Goal: Communication & Community: Answer question/provide support

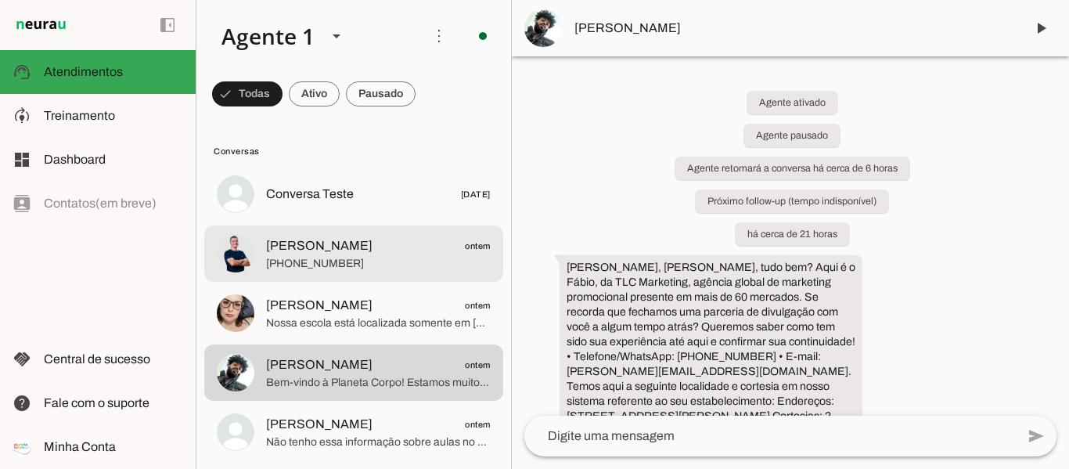
click at [433, 260] on span "[PHONE_NUMBER]" at bounding box center [378, 264] width 225 height 16
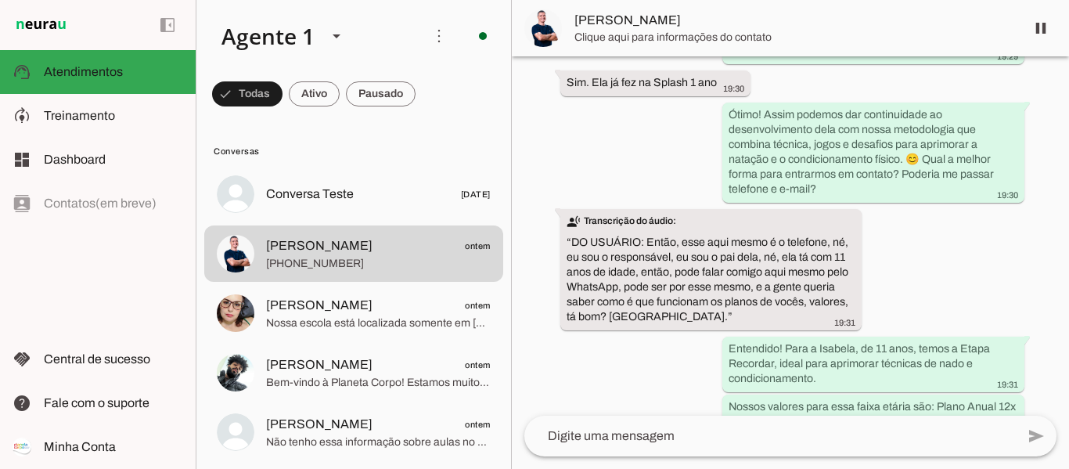
scroll to position [1351, 0]
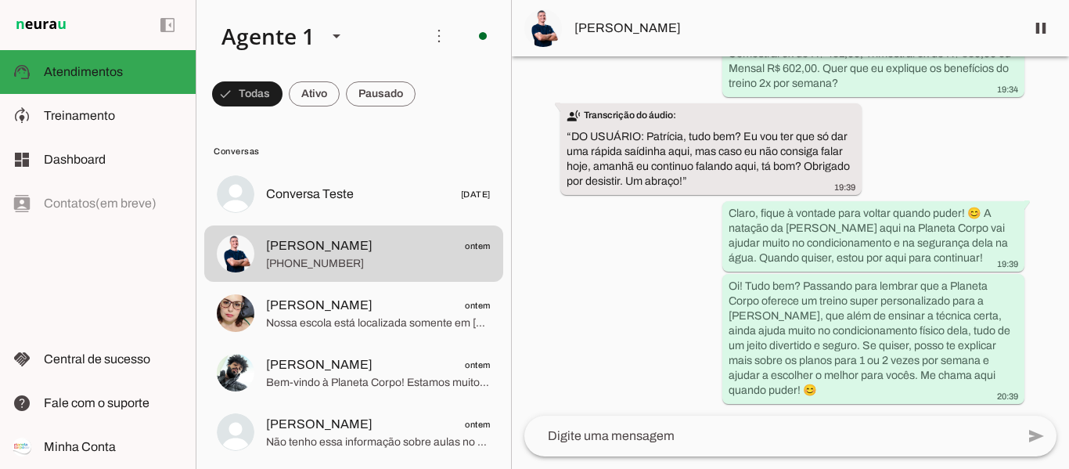
click at [204, 166] on button "[PERSON_NAME] ontem [PHONE_NUMBER]" at bounding box center [353, 194] width 299 height 56
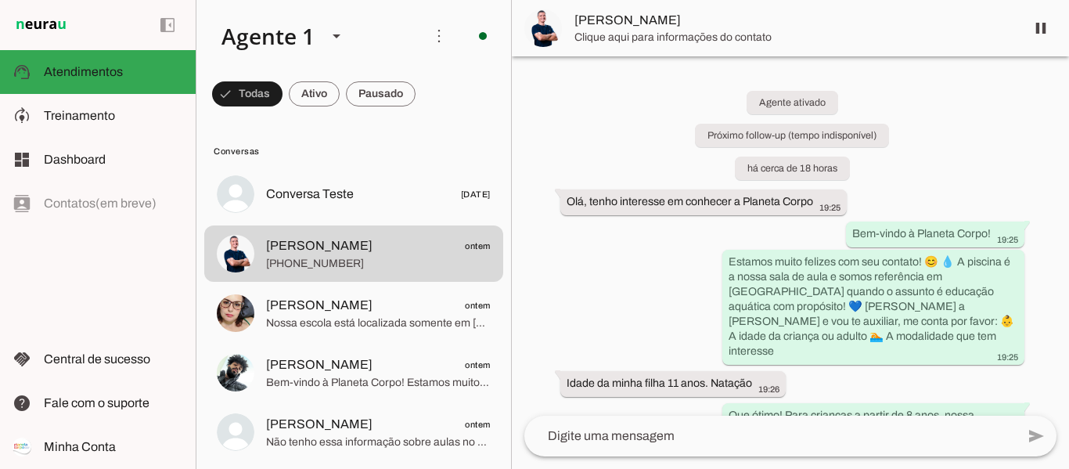
click at [706, 433] on textarea at bounding box center [769, 435] width 491 height 19
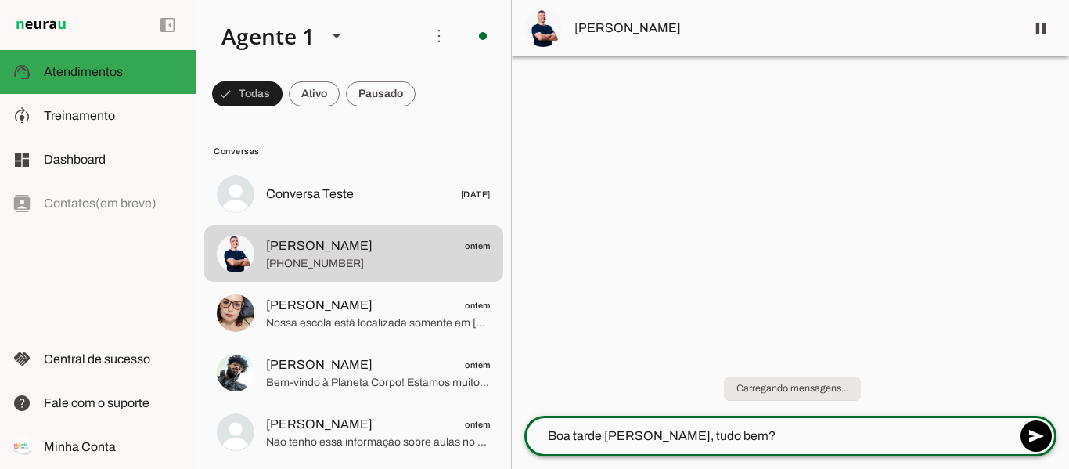
type textarea "Boa tarde [PERSON_NAME], tudo bem?"
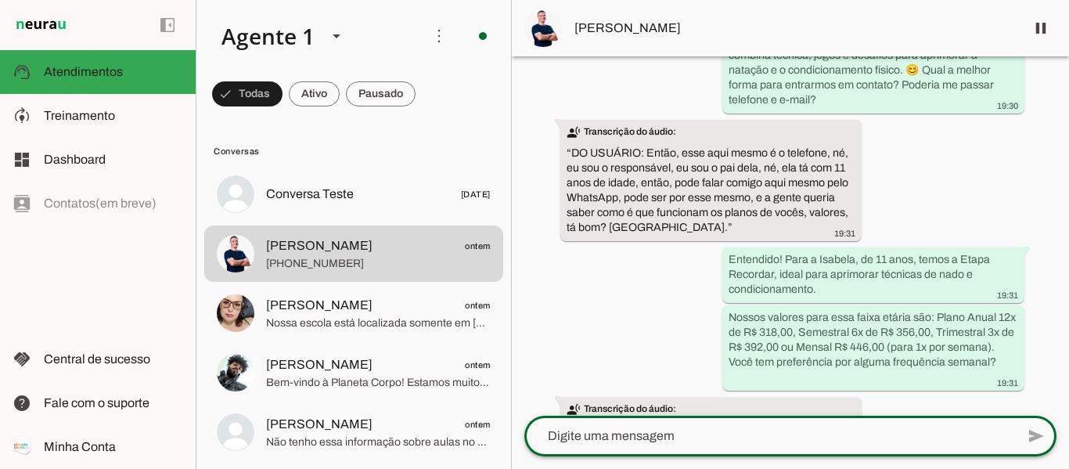
scroll to position [1423, 0]
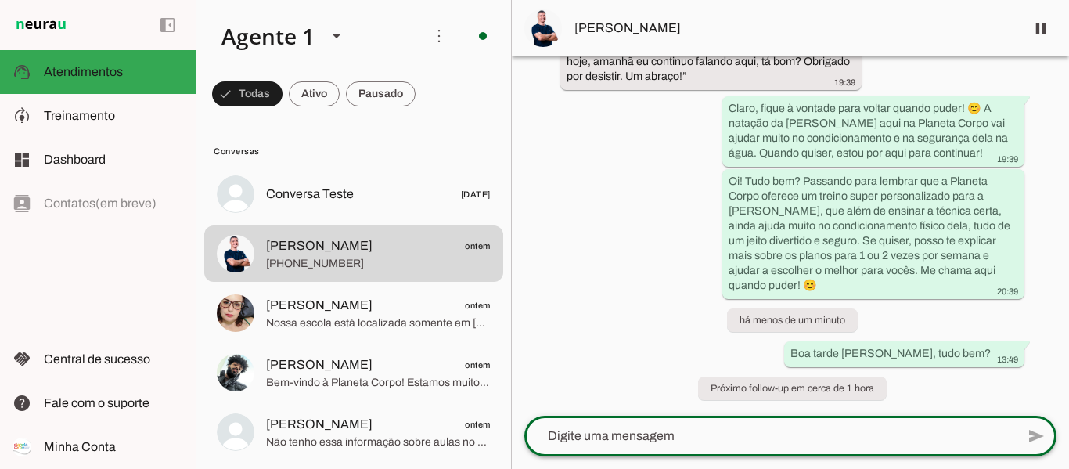
click at [603, 25] on span "[PERSON_NAME]" at bounding box center [793, 28] width 438 height 19
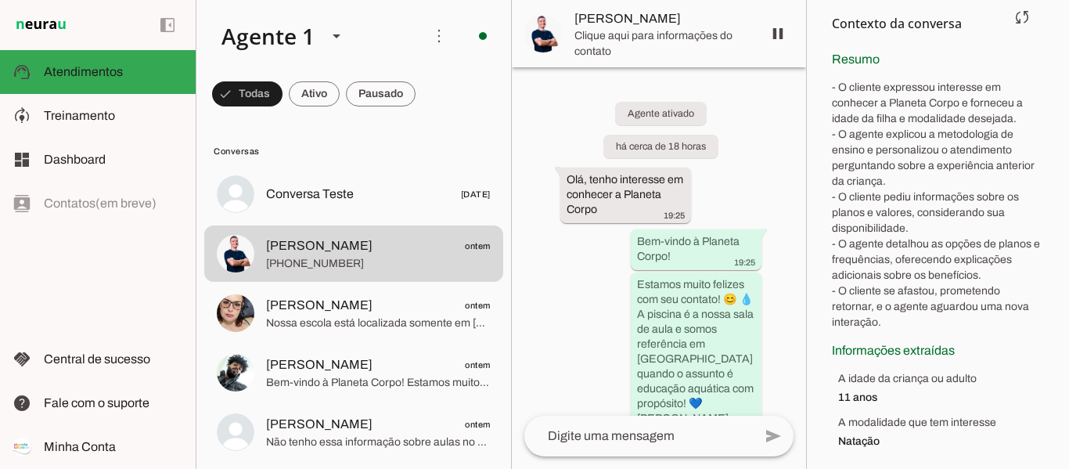
scroll to position [224, 0]
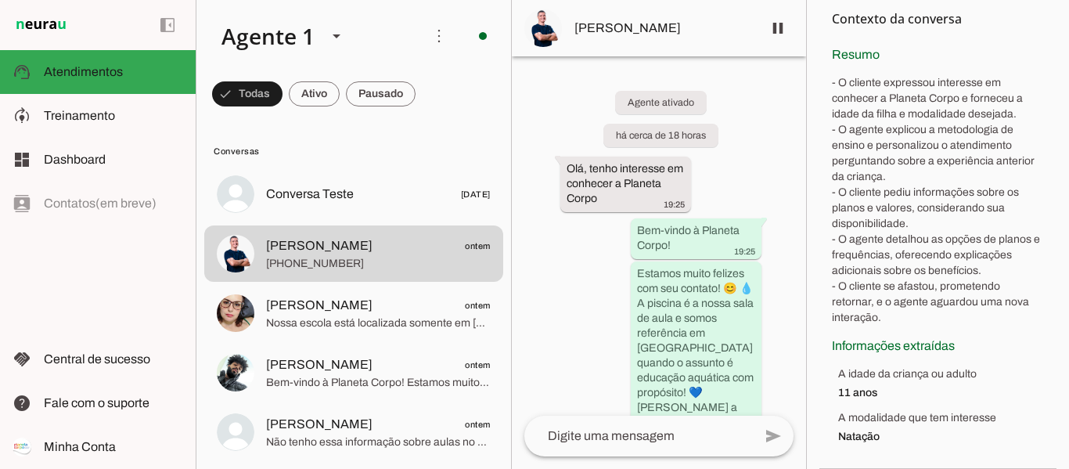
click at [761, 182] on div "Agente ativado há cerca de 18 horas Olá, tenho interesse em conhecer a Planeta …" at bounding box center [659, 235] width 294 height 359
click at [649, 432] on textarea at bounding box center [638, 435] width 228 height 19
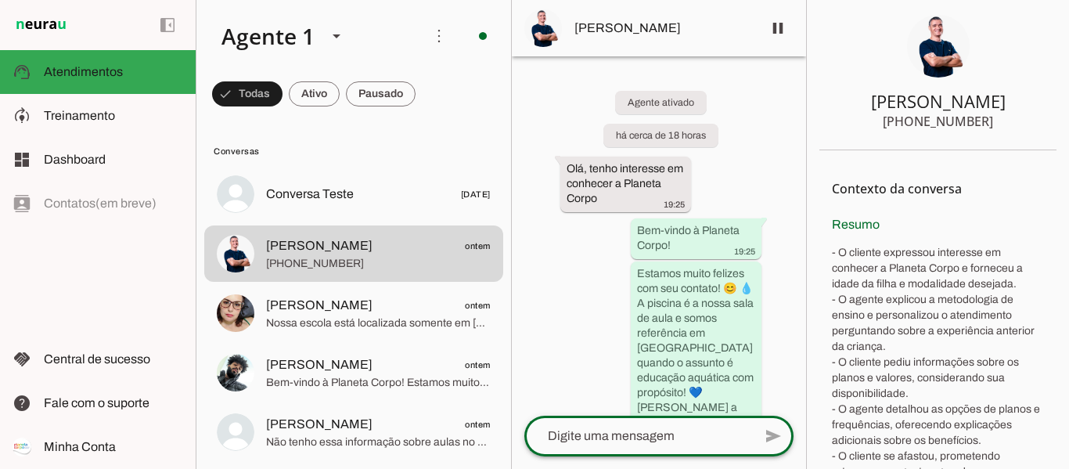
scroll to position [0, 0]
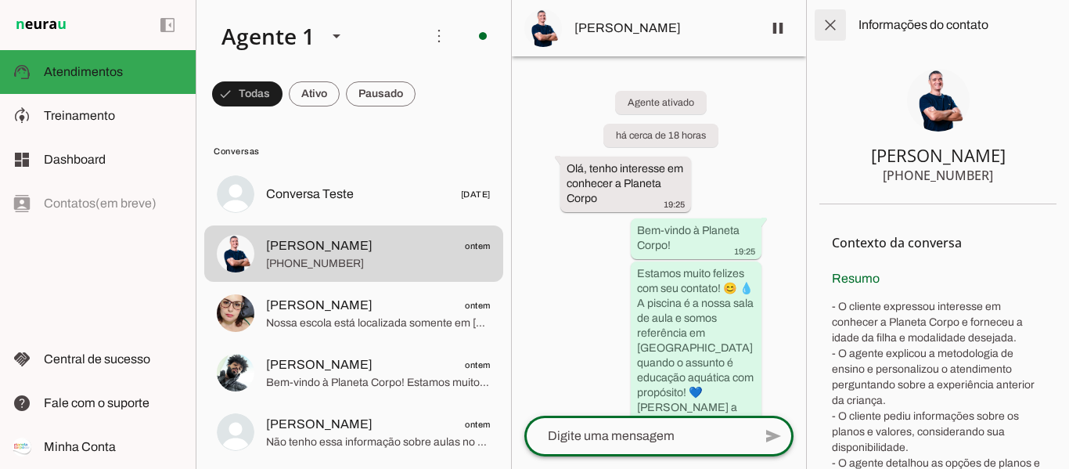
click at [832, 30] on span at bounding box center [830, 25] width 38 height 38
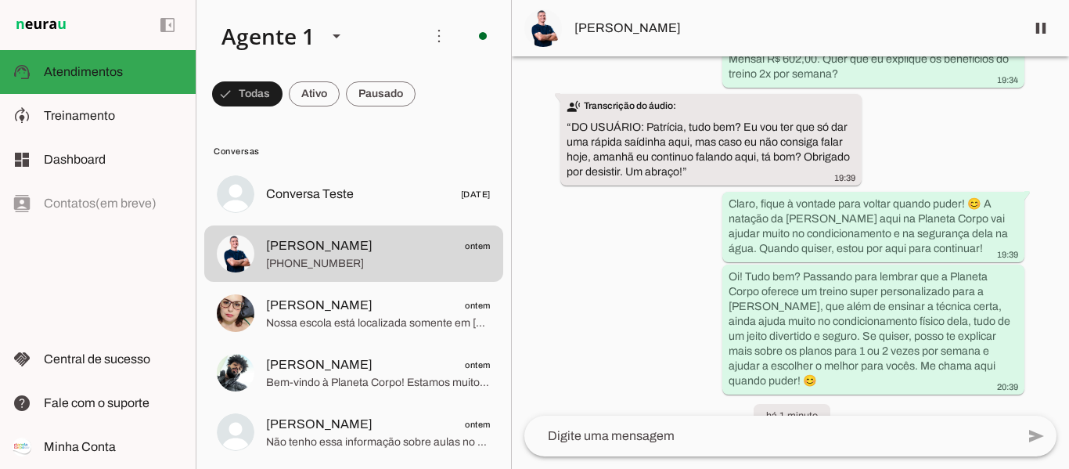
scroll to position [1423, 0]
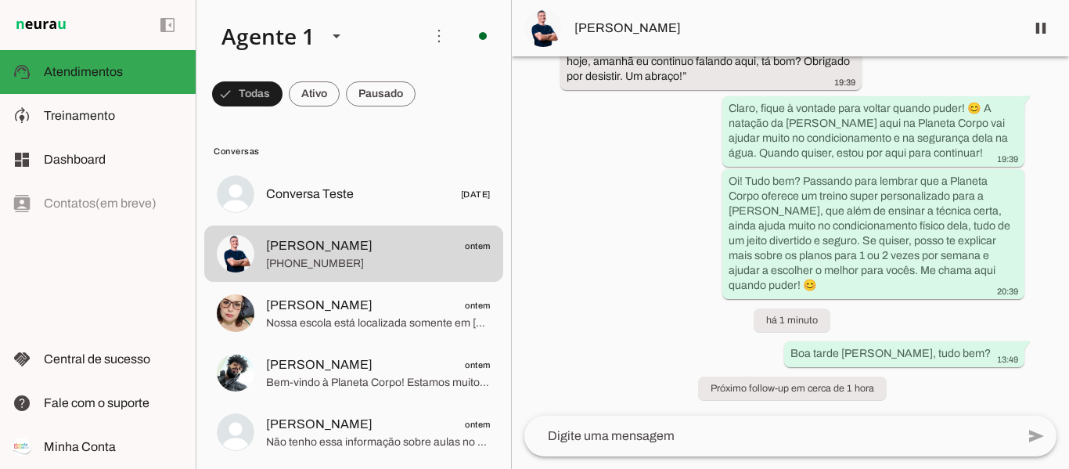
click at [649, 433] on textarea at bounding box center [769, 435] width 491 height 19
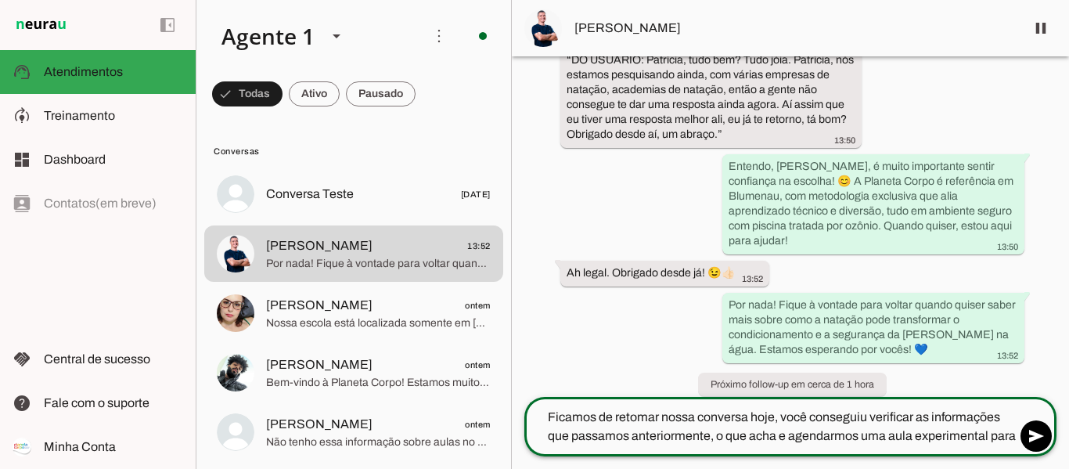
scroll to position [0, 0]
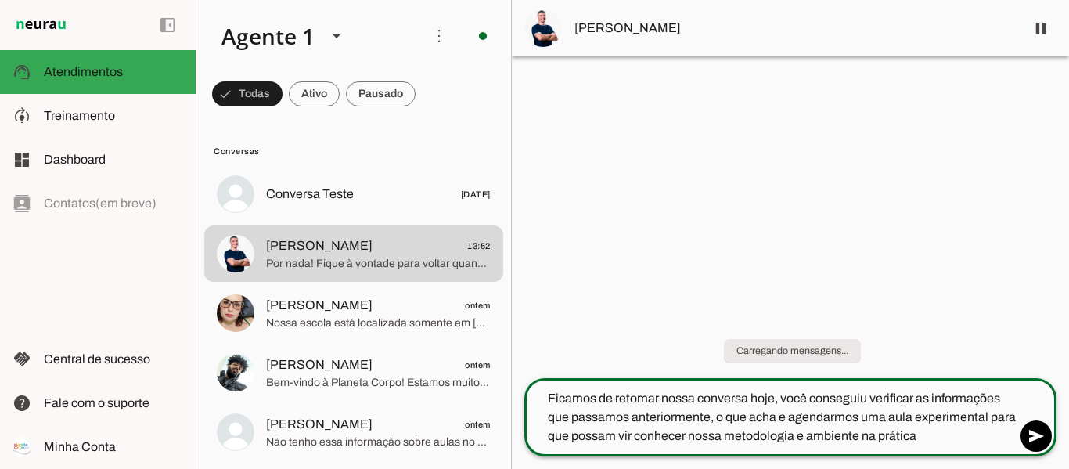
type textarea "Ficamos de retomar nossa conversa hoje, você conseguiu verificar as informações…"
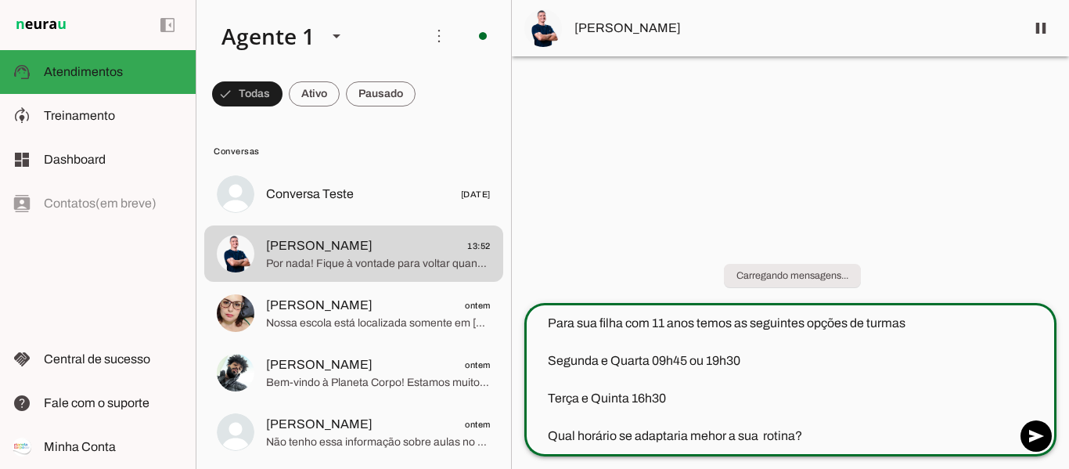
click at [707, 433] on textarea "Para sua filha com 11 anos temos as seguintes opções de turmas Segunda e Quarta…" at bounding box center [769, 379] width 491 height 131
type textarea "Para sua filha com 11 anos temos as seguintes opções de turmas Segunda e Quarta…"
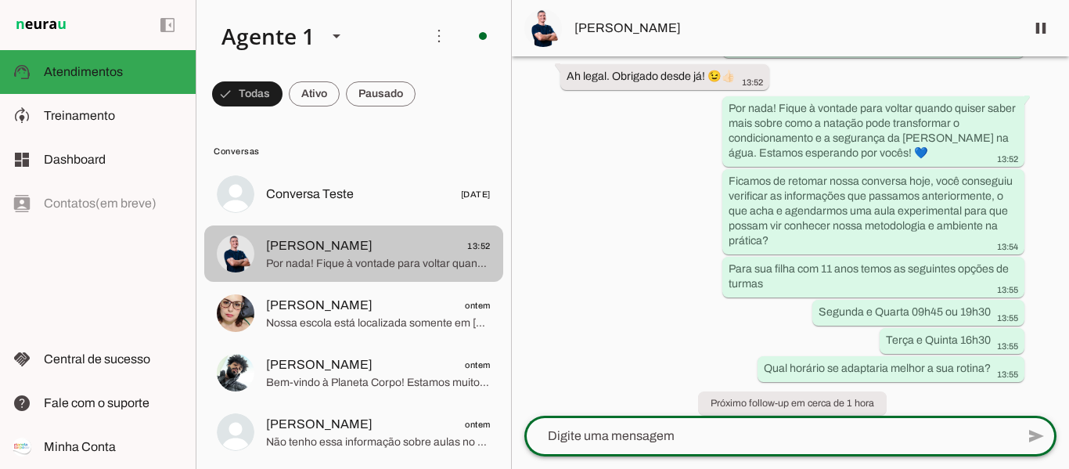
click at [327, 267] on span "Por nada! Fique à vontade para voltar quando quiser saber mais sobre como a nat…" at bounding box center [378, 264] width 225 height 16
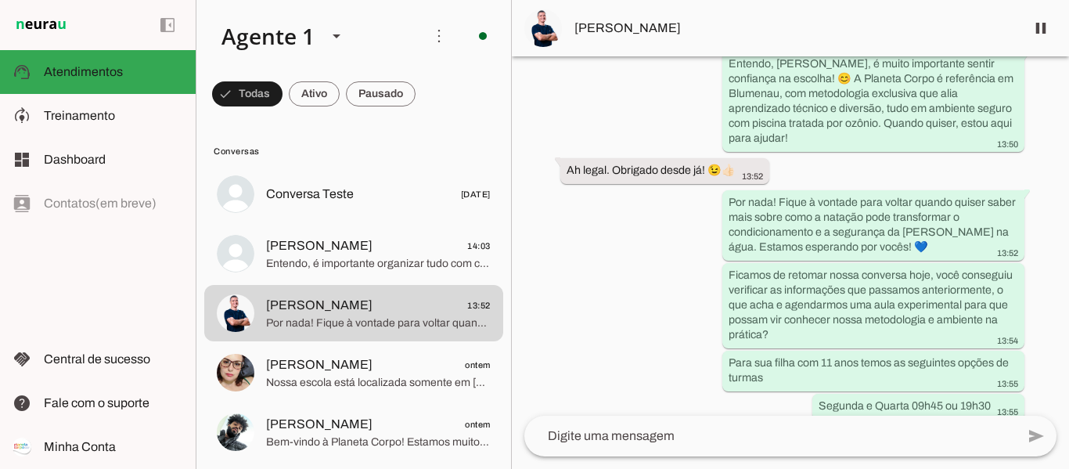
scroll to position [1966, 0]
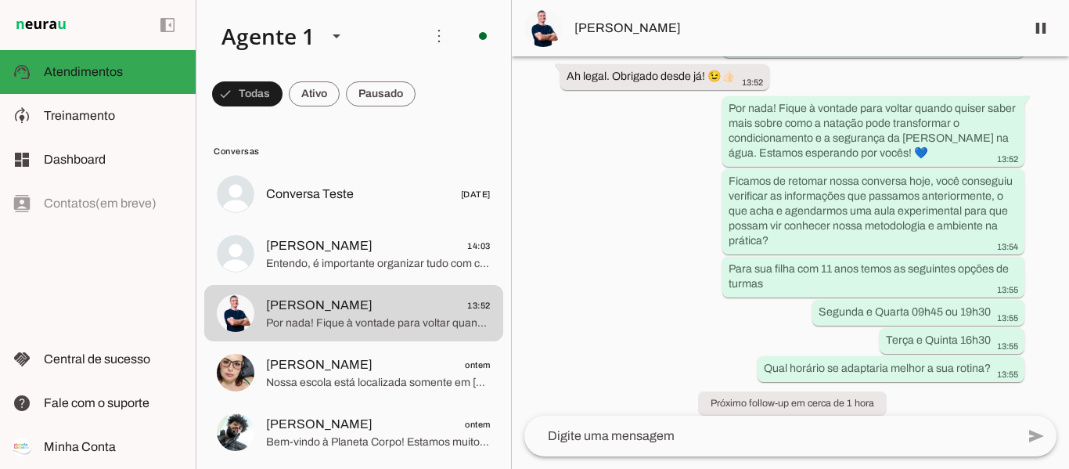
click at [591, 434] on textarea at bounding box center [769, 435] width 491 height 19
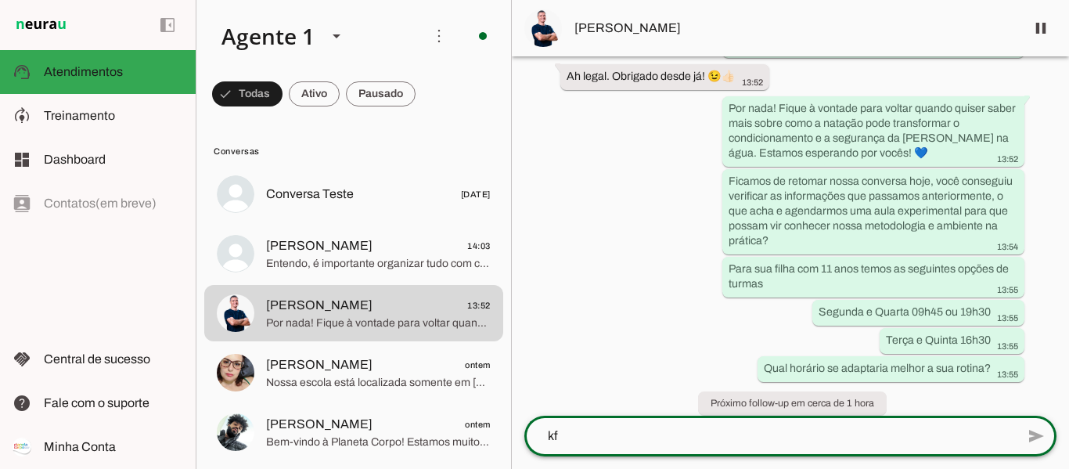
scroll to position [0, 0]
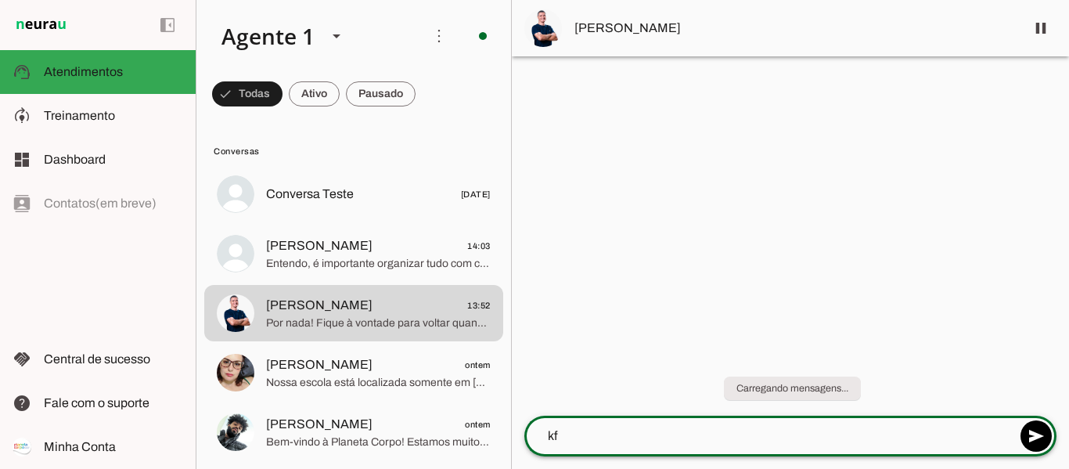
type textarea "k"
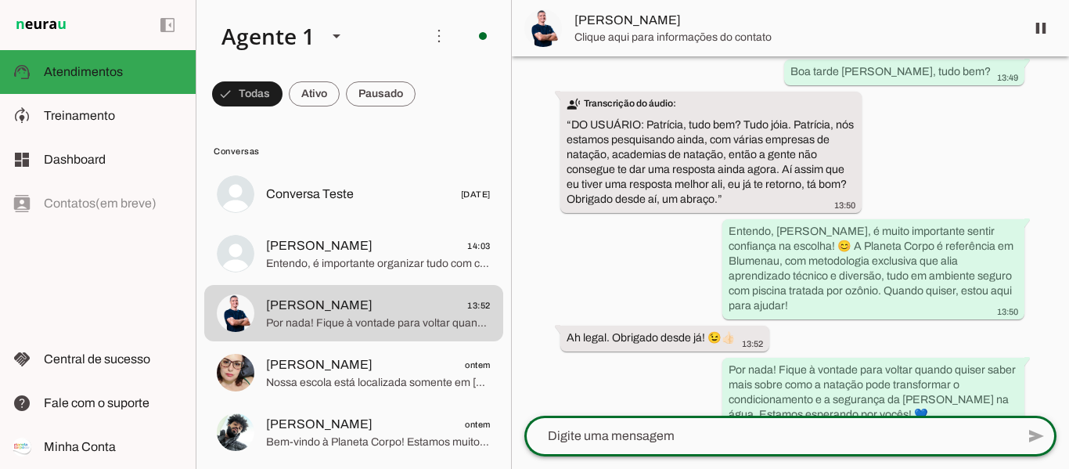
scroll to position [1728, 0]
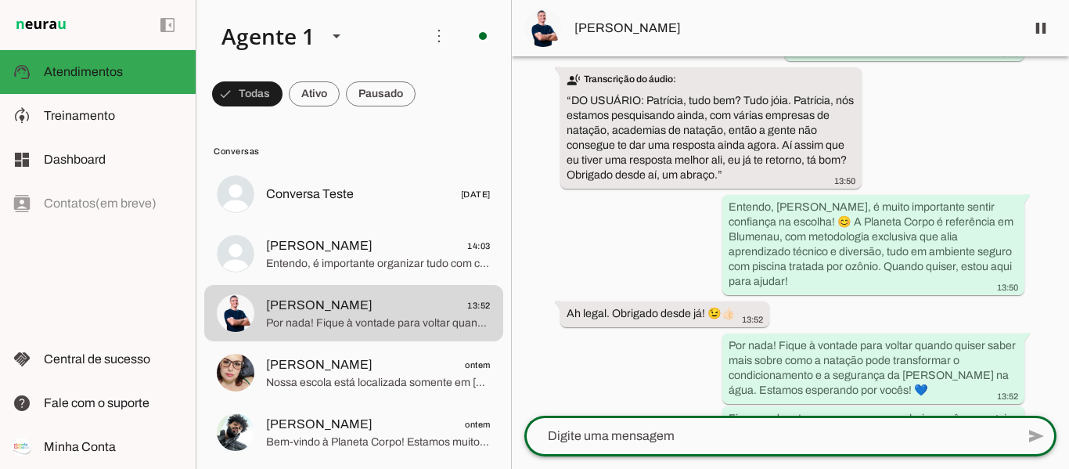
click at [678, 441] on textarea at bounding box center [769, 435] width 491 height 19
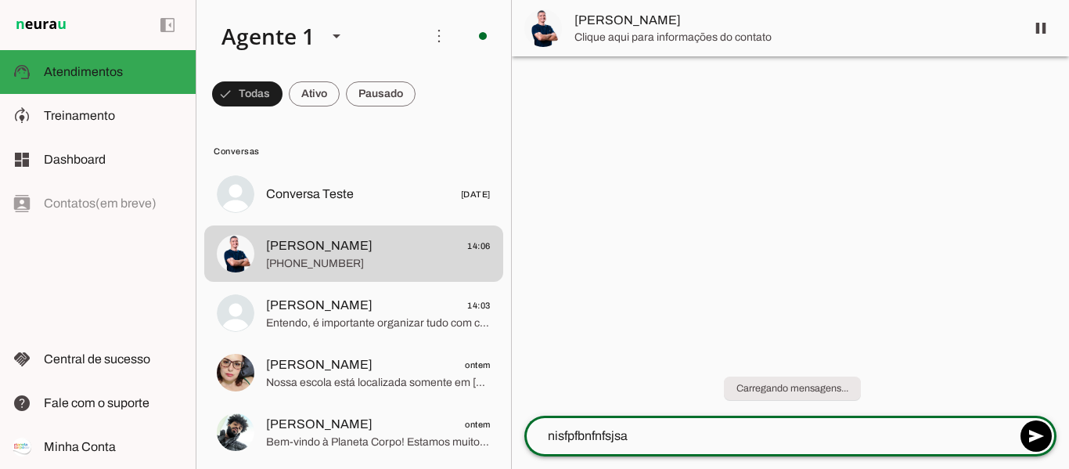
type textarea "nisfpfbnfnfsjsap"
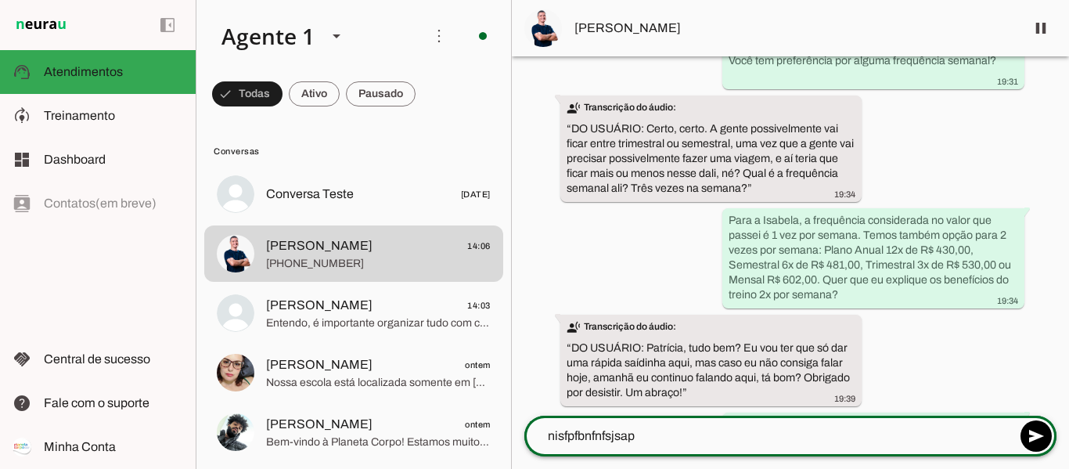
scroll to position [1121, 0]
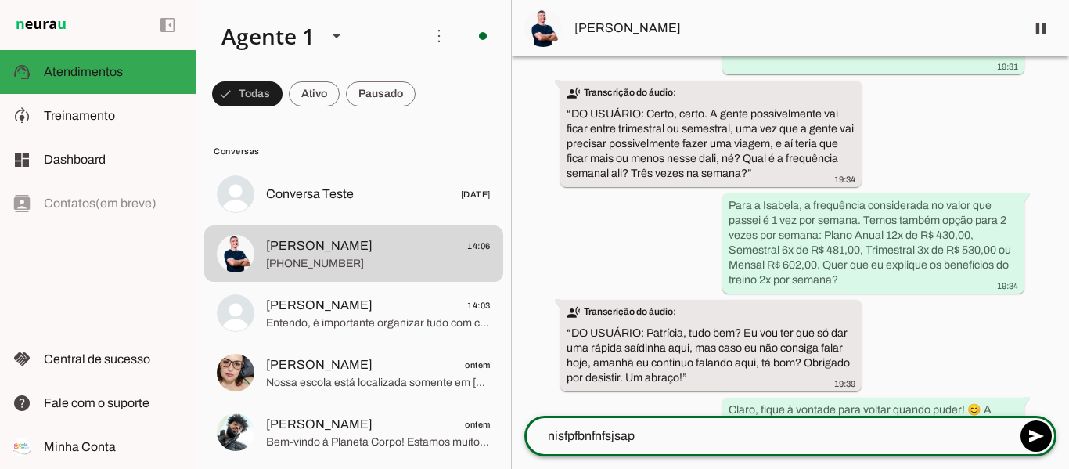
drag, startPoint x: 597, startPoint y: 442, endPoint x: 531, endPoint y: 442, distance: 66.5
click at [531, 442] on textarea "nisfpfbnfnfsjsap" at bounding box center [769, 435] width 491 height 19
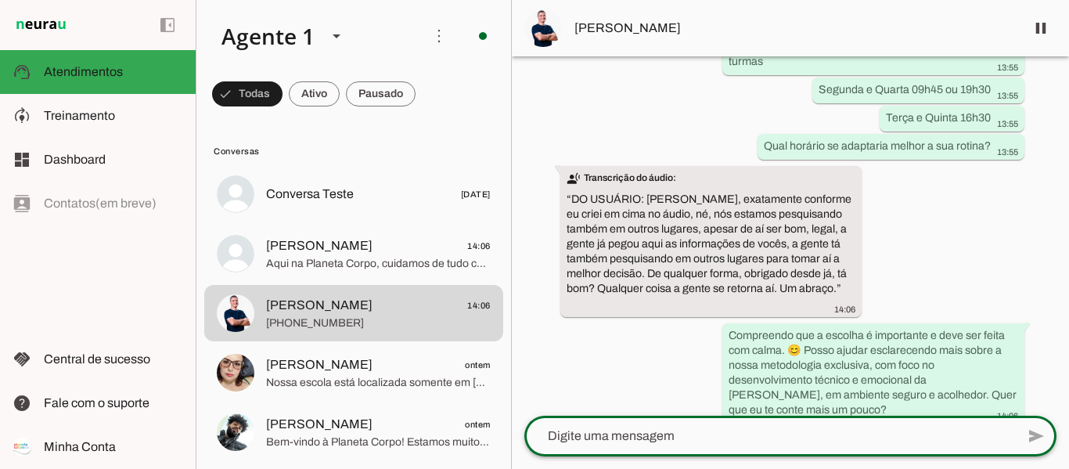
scroll to position [0, 0]
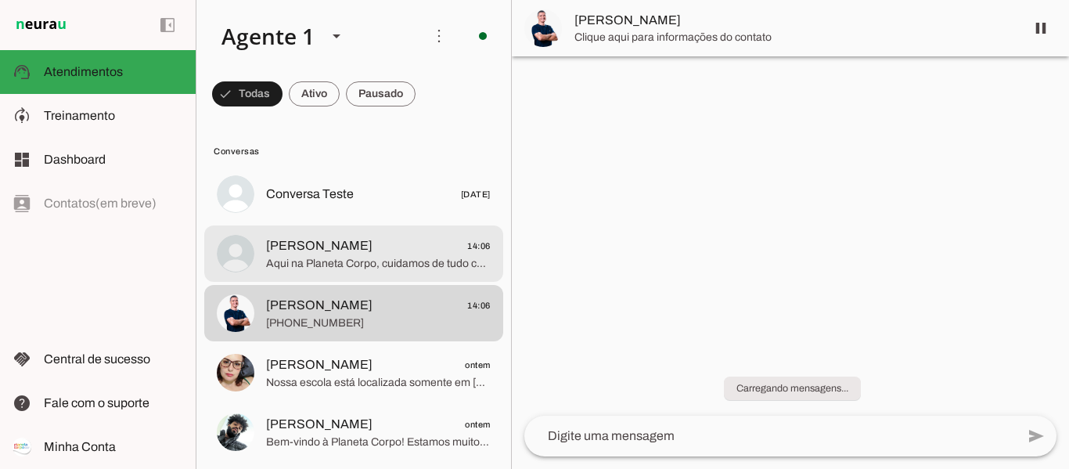
click at [380, 247] on span "[PERSON_NAME] 14:06" at bounding box center [378, 246] width 225 height 20
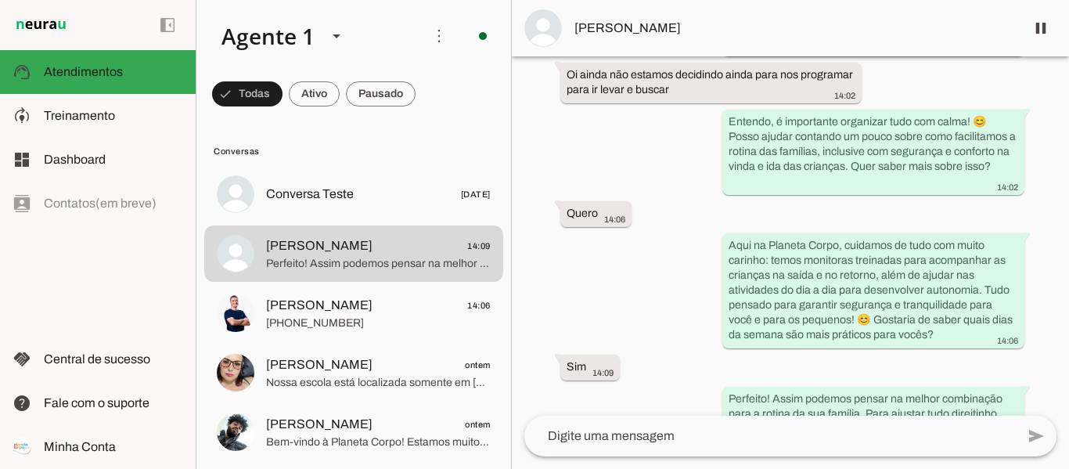
scroll to position [2838, 0]
